Goal: Check status: Check status

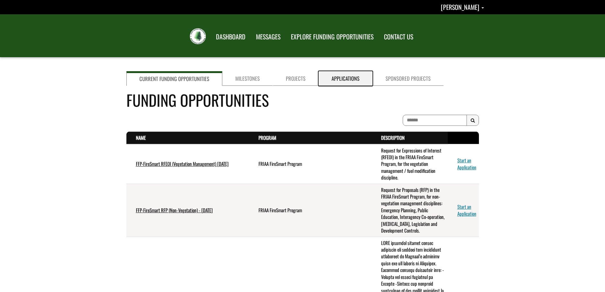
click at [330, 81] on link "Applications" at bounding box center [345, 78] width 54 height 15
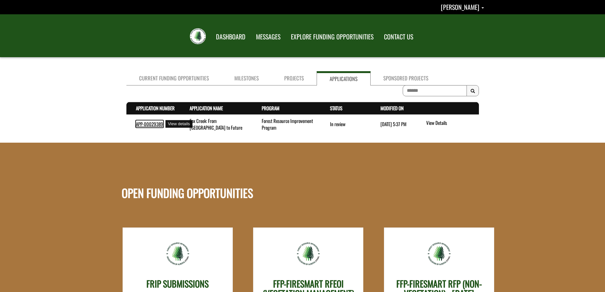
click at [147, 123] on link "APP-00029389" at bounding box center [149, 123] width 27 height 7
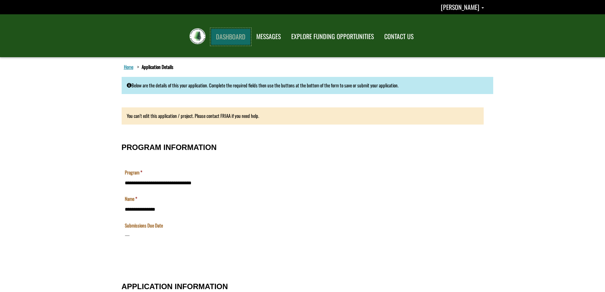
click at [235, 36] on link "DASHBOARD" at bounding box center [231, 37] width 40 height 17
